Goal: Register for event/course

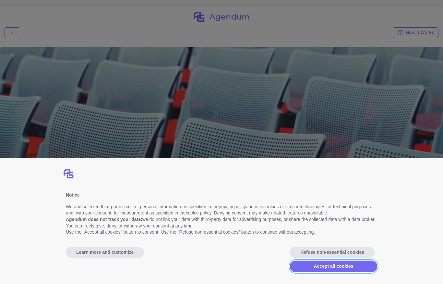
click at [350, 269] on button "Accept all cookies" at bounding box center [333, 266] width 87 height 12
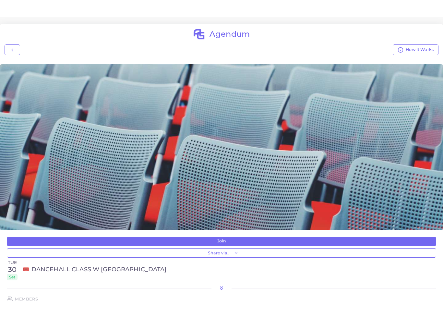
scroll to position [33, 0]
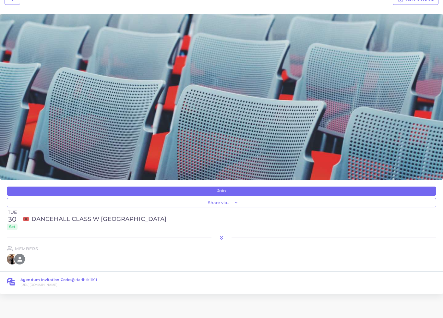
click at [97, 221] on h4 "🎟️ DANCEHALL CLASS w [GEOGRAPHIC_DATA]" at bounding box center [229, 219] width 414 height 7
click at [50, 222] on h4 "🎟️ DANCEHALL CLASS w [GEOGRAPHIC_DATA]" at bounding box center [229, 219] width 414 height 7
click at [61, 221] on h4 "🎟️ DANCEHALL CLASS w [GEOGRAPHIC_DATA]" at bounding box center [229, 219] width 414 height 7
click at [49, 222] on h4 "🎟️ DANCEHALL CLASS w [GEOGRAPHIC_DATA]" at bounding box center [229, 219] width 414 height 7
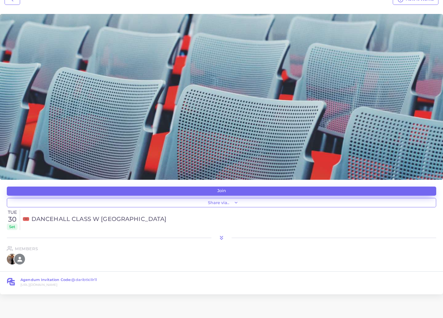
click at [172, 187] on button "Join" at bounding box center [222, 191] width 430 height 9
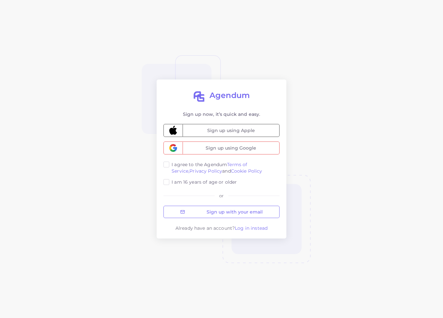
click at [234, 129] on span "Sign up using Apple" at bounding box center [231, 130] width 97 height 12
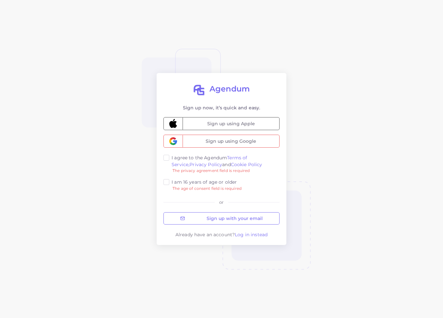
click at [161, 161] on div "Agendum Sign up now, it’s quick and easy. Sign up using Apple Sign up using Goo…" at bounding box center [222, 159] width 130 height 172
click at [169, 152] on form "Sign up using Apple Sign up using Google I agree to the Agendum Terms of Servic…" at bounding box center [222, 154] width 116 height 75
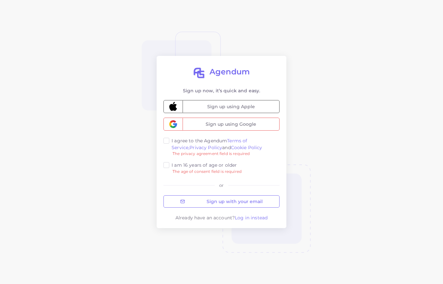
click at [172, 162] on label "I am 16 years of age or older" at bounding box center [204, 165] width 65 height 6
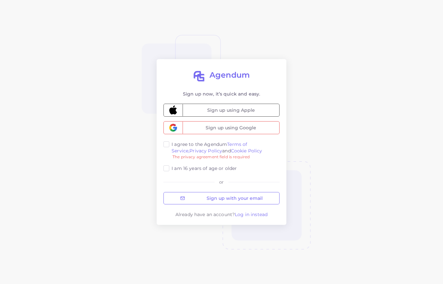
click at [172, 143] on label "I agree to the Agendum Terms of Service, Privacy Policy and Cookie Policy" at bounding box center [226, 147] width 108 height 13
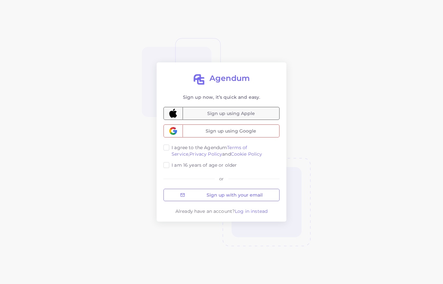
click at [234, 109] on span "Sign up using Apple" at bounding box center [231, 113] width 97 height 12
click at [264, 112] on span "Sign up using Apple" at bounding box center [231, 113] width 97 height 12
click at [261, 110] on span "Sign up using Apple" at bounding box center [231, 113] width 97 height 12
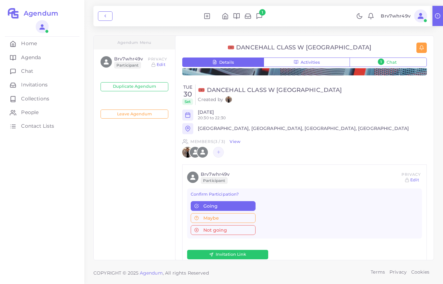
scroll to position [87, 0]
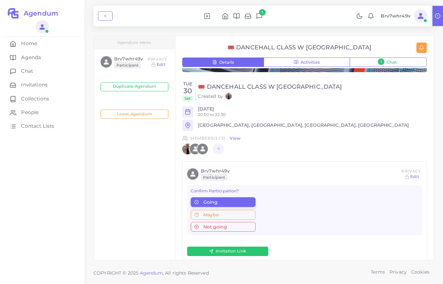
click at [246, 198] on button "Going" at bounding box center [223, 202] width 65 height 10
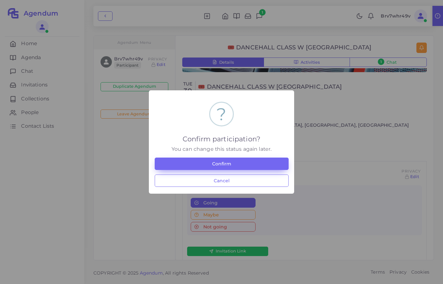
click at [263, 166] on button "Confirm" at bounding box center [222, 163] width 134 height 12
